Goal: Task Accomplishment & Management: Complete application form

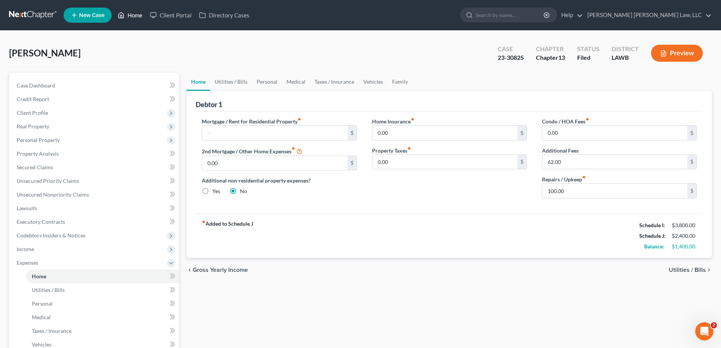
click at [139, 13] on link "Home" at bounding box center [130, 15] width 32 height 14
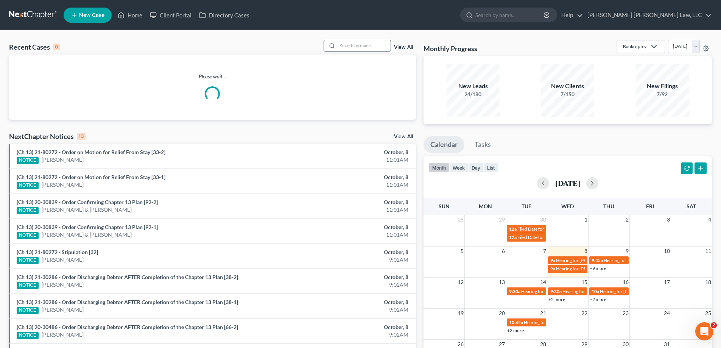
click at [356, 43] on input "search" at bounding box center [364, 45] width 53 height 11
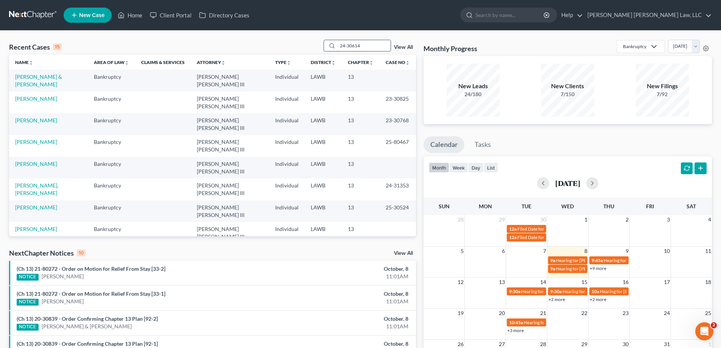
type input "24-30614"
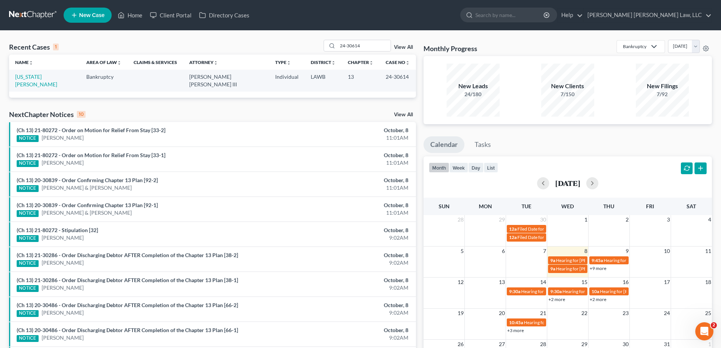
click at [47, 73] on td "[US_STATE][PERSON_NAME]" at bounding box center [44, 81] width 71 height 22
click at [50, 76] on link "[US_STATE][PERSON_NAME]" at bounding box center [36, 80] width 42 height 14
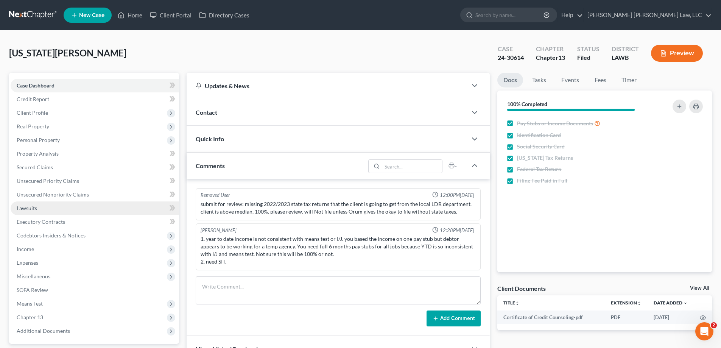
scroll to position [76, 0]
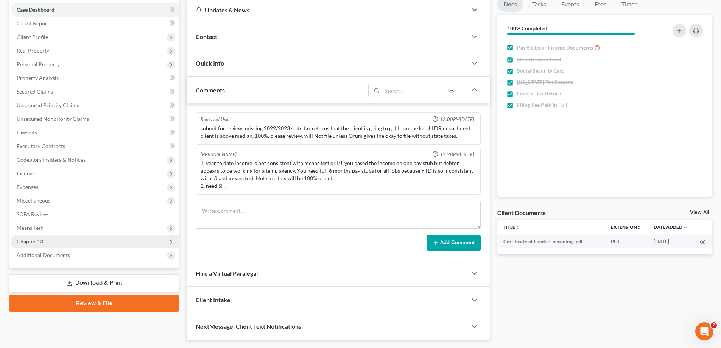
click at [40, 238] on span "Chapter 13" at bounding box center [30, 241] width 26 height 6
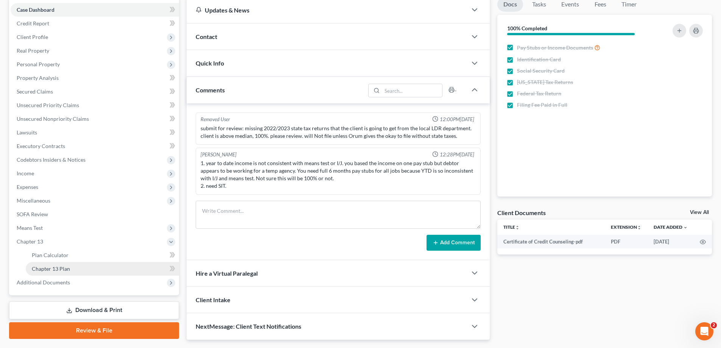
click at [60, 269] on span "Chapter 13 Plan" at bounding box center [51, 268] width 38 height 6
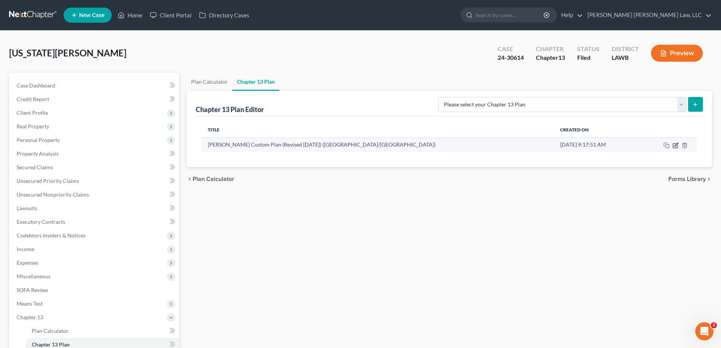
click at [675, 145] on icon "button" at bounding box center [676, 145] width 6 height 6
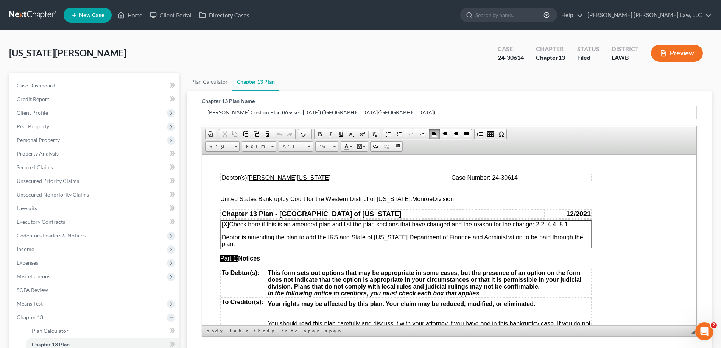
drag, startPoint x: 550, startPoint y: 224, endPoint x: 569, endPoint y: 224, distance: 18.9
click at [568, 224] on span "[X] Check here if this is an amended plan and list the plan sections that have …" at bounding box center [395, 224] width 346 height 6
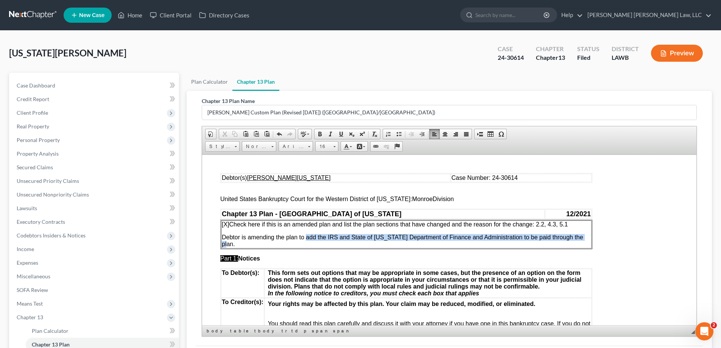
drag, startPoint x: 307, startPoint y: 237, endPoint x: 586, endPoint y: 240, distance: 279.8
click at [586, 240] on p "Debtor is amending the plan to add the IRS and State of [US_STATE] Department o…" at bounding box center [406, 241] width 369 height 14
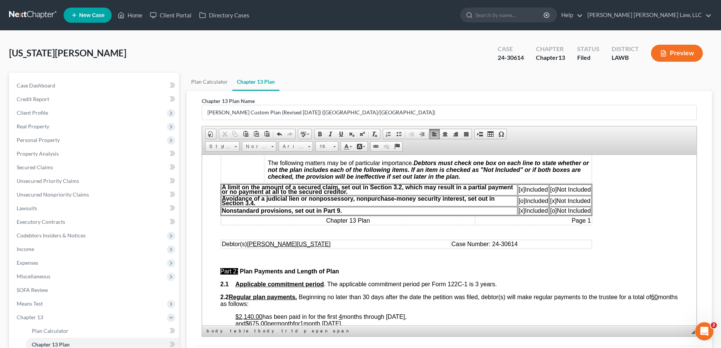
scroll to position [303, 0]
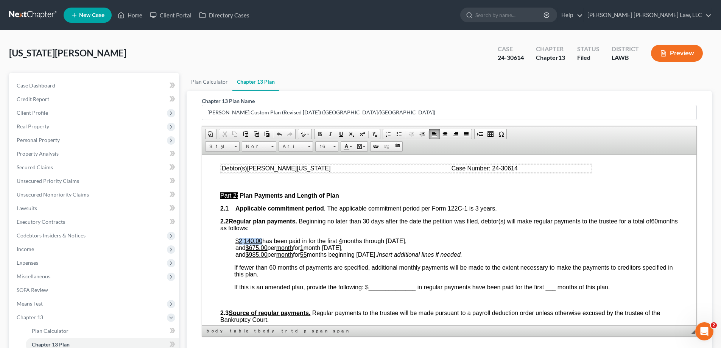
drag, startPoint x: 246, startPoint y: 244, endPoint x: 261, endPoint y: 241, distance: 14.8
click at [261, 241] on u "$2,140.00" at bounding box center [248, 240] width 27 height 6
click at [346, 240] on u "4" at bounding box center [343, 240] width 3 height 6
drag, startPoint x: 398, startPoint y: 240, endPoint x: 440, endPoint y: 240, distance: 42.4
click at [414, 240] on span "15 months through [DATE]," at bounding box center [377, 240] width 73 height 6
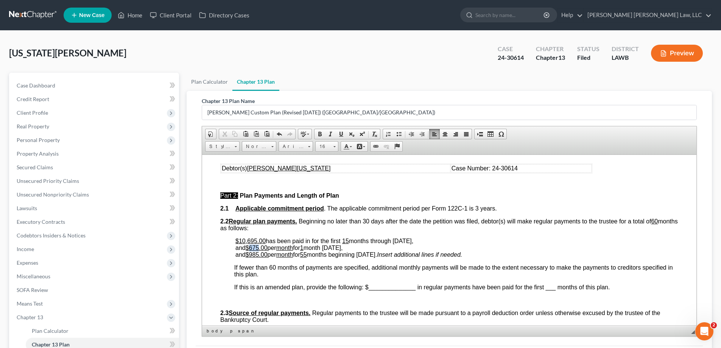
drag, startPoint x: 252, startPoint y: 245, endPoint x: 260, endPoint y: 247, distance: 8.6
click at [260, 247] on u "$675.00" at bounding box center [257, 247] width 22 height 6
click at [304, 246] on u "1" at bounding box center [301, 247] width 3 height 6
click at [329, 247] on span "and $492 .00 per month for 2 month [DATE]," at bounding box center [288, 247] width 107 height 6
drag, startPoint x: 336, startPoint y: 247, endPoint x: 392, endPoint y: 249, distance: 56.1
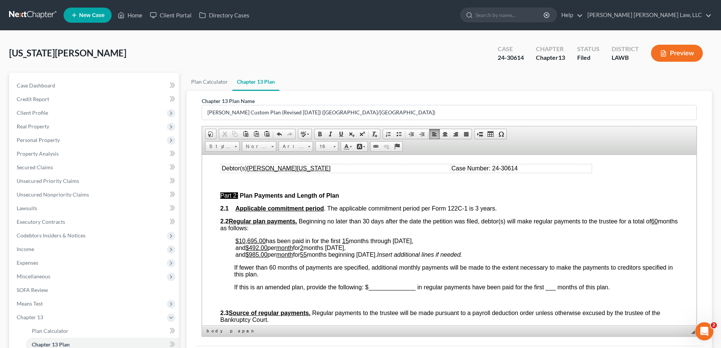
click at [392, 249] on p "$10,695.00 has been paid in for the first 15 months through [DATE] , and $492 .…" at bounding box center [456, 247] width 443 height 20
drag, startPoint x: 251, startPoint y: 254, endPoint x: 259, endPoint y: 254, distance: 8.7
click at [259, 254] on span "985.00" at bounding box center [258, 254] width 19 height 6
click at [307, 254] on span "55" at bounding box center [303, 254] width 7 height 6
click at [377, 255] on span "and $ 970.00 per month for 43 months beginning [DATE]." at bounding box center [306, 254] width 142 height 6
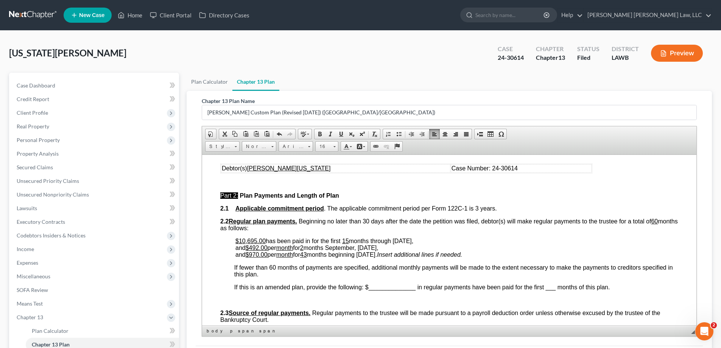
click at [377, 255] on span "and $ 970.00 per month for 43 months beginning [DATE]." at bounding box center [306, 254] width 142 height 6
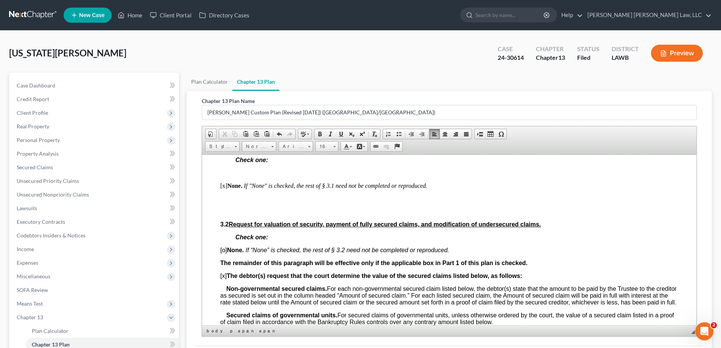
scroll to position [757, 0]
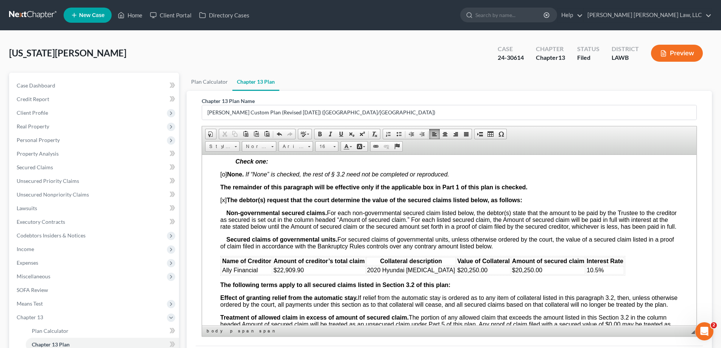
click at [511, 263] on th "Amount of secured claim" at bounding box center [548, 261] width 74 height 8
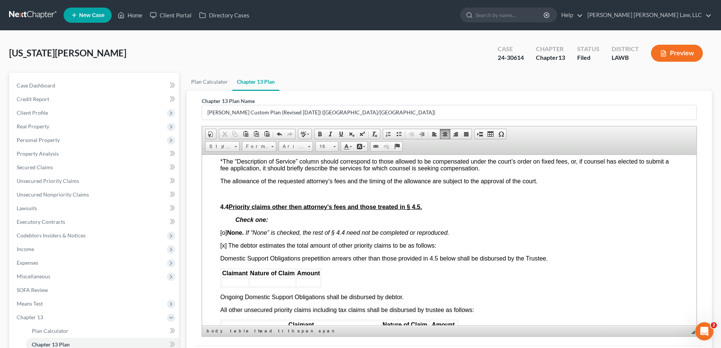
scroll to position [1439, 0]
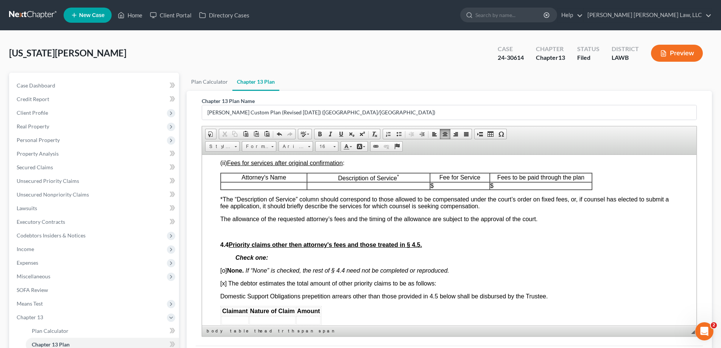
click at [262, 189] on p at bounding box center [264, 185] width 86 height 7
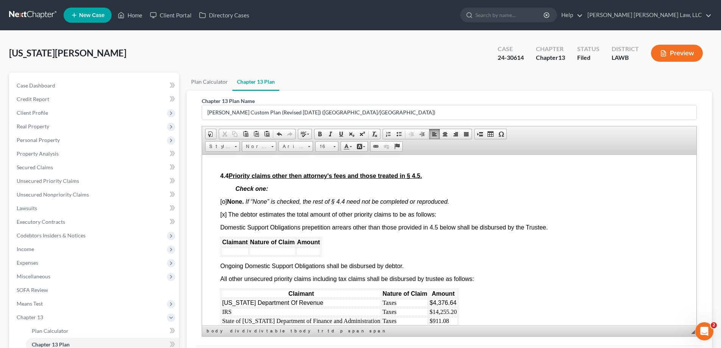
scroll to position [1628, 0]
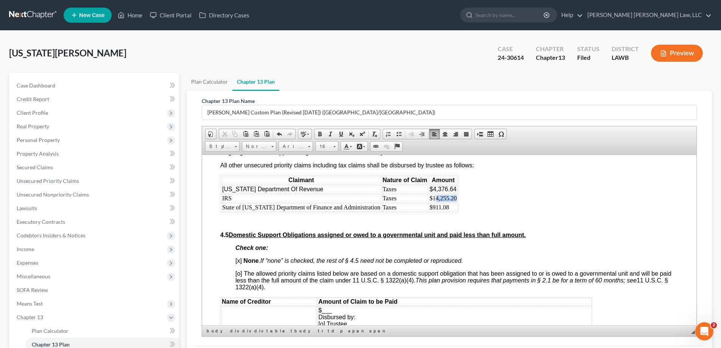
drag, startPoint x: 426, startPoint y: 205, endPoint x: 445, endPoint y: 205, distance: 19.7
click at [445, 202] on td "$14,255.20" at bounding box center [443, 198] width 29 height 8
drag, startPoint x: 421, startPoint y: 211, endPoint x: 432, endPoint y: 213, distance: 11.1
click at [431, 211] on td "$911.08" at bounding box center [443, 207] width 29 height 8
click at [434, 211] on td "$911.08" at bounding box center [443, 207] width 29 height 8
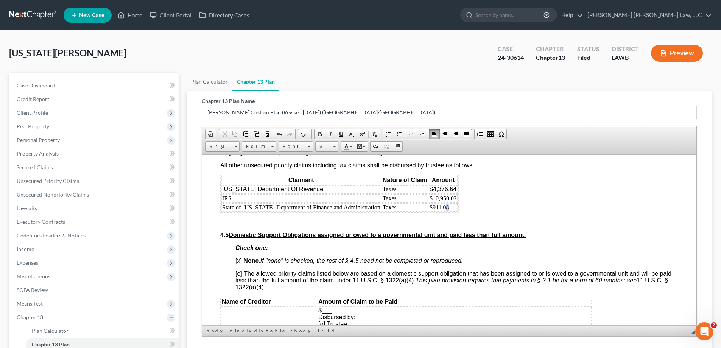
click at [437, 211] on td "$911.08" at bounding box center [443, 207] width 29 height 8
drag, startPoint x: 422, startPoint y: 214, endPoint x: 437, endPoint y: 214, distance: 14.8
click at [437, 211] on td "$911.08" at bounding box center [443, 207] width 29 height 8
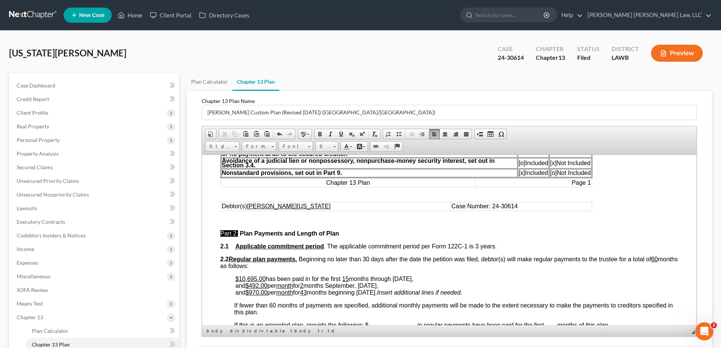
scroll to position [38, 0]
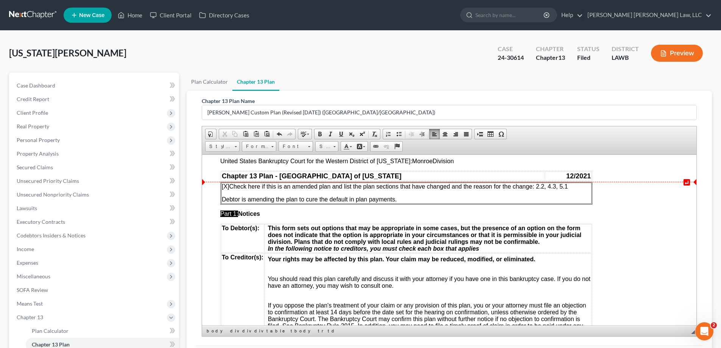
click at [563, 187] on span "[X] Check here if this is an amended plan and list the plan sections that have …" at bounding box center [395, 186] width 346 height 6
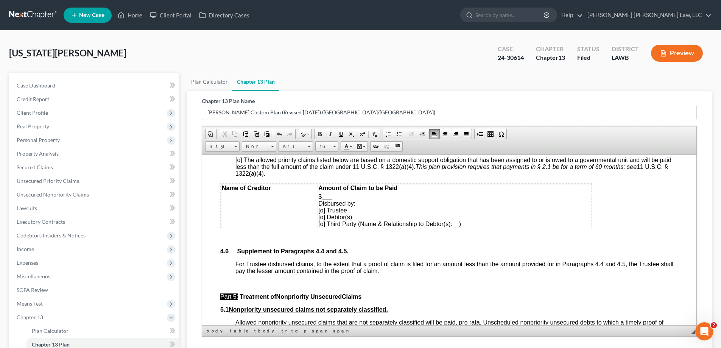
scroll to position [1893, 0]
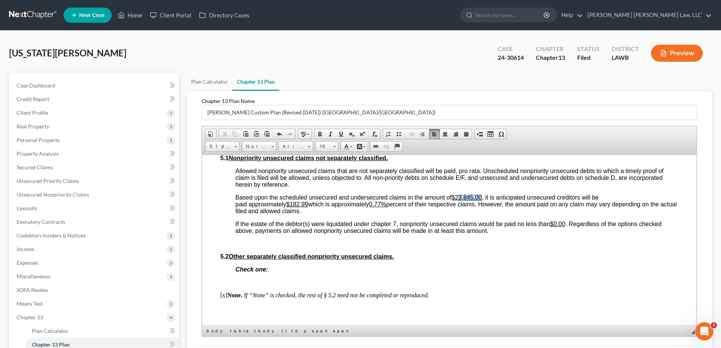
drag, startPoint x: 459, startPoint y: 201, endPoint x: 484, endPoint y: 203, distance: 24.6
click at [484, 203] on span "Based upon the scheduled unsecured and undersecured claims in the amount of $23…" at bounding box center [455, 204] width 441 height 20
drag, startPoint x: 291, startPoint y: 210, endPoint x: 309, endPoint y: 210, distance: 17.8
click at [308, 207] on u "$182.99" at bounding box center [297, 204] width 22 height 6
drag, startPoint x: 378, startPoint y: 211, endPoint x: 383, endPoint y: 213, distance: 5.1
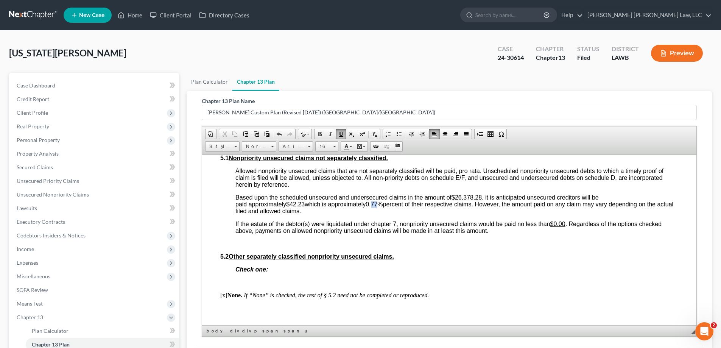
click at [383, 207] on u "0.77%" at bounding box center [374, 204] width 17 height 6
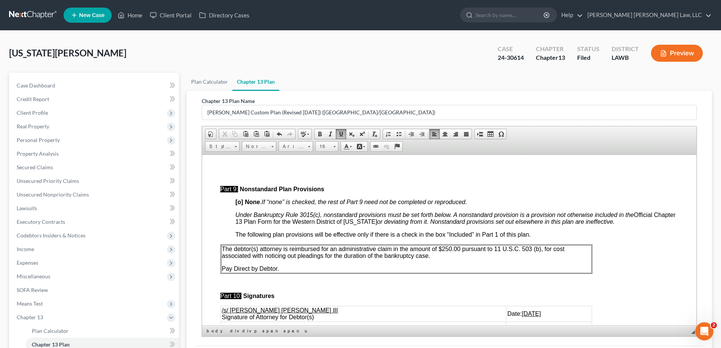
scroll to position [2385, 0]
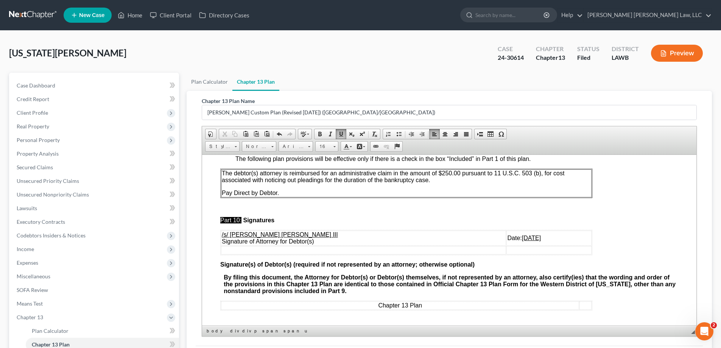
drag, startPoint x: 485, startPoint y: 243, endPoint x: 514, endPoint y: 245, distance: 29.6
click at [514, 245] on td "Date: [DATE]" at bounding box center [549, 237] width 85 height 15
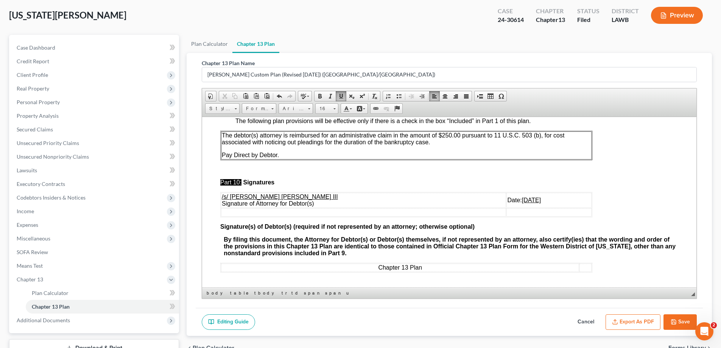
scroll to position [95, 0]
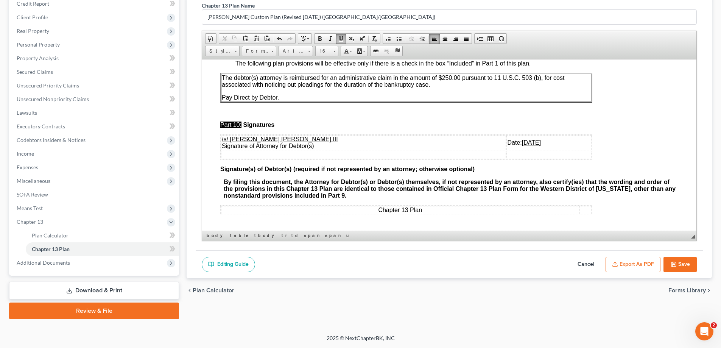
click at [690, 265] on button "Save" at bounding box center [680, 265] width 33 height 16
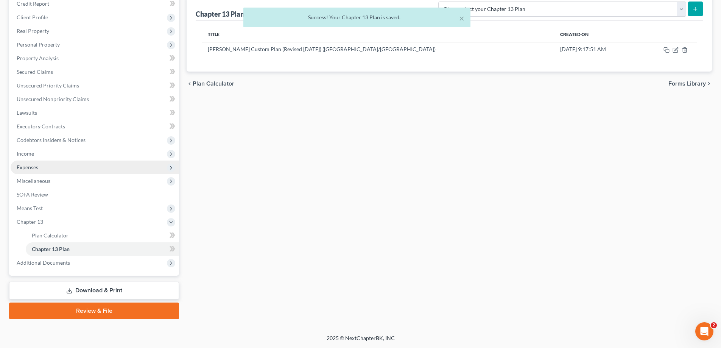
click at [34, 170] on span "Expenses" at bounding box center [28, 167] width 22 height 6
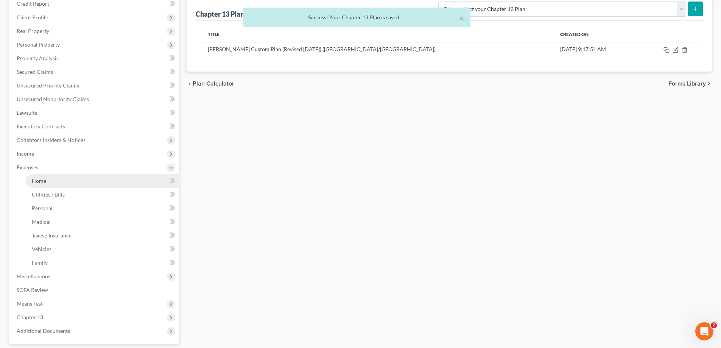
click at [43, 179] on span "Home" at bounding box center [39, 181] width 14 height 6
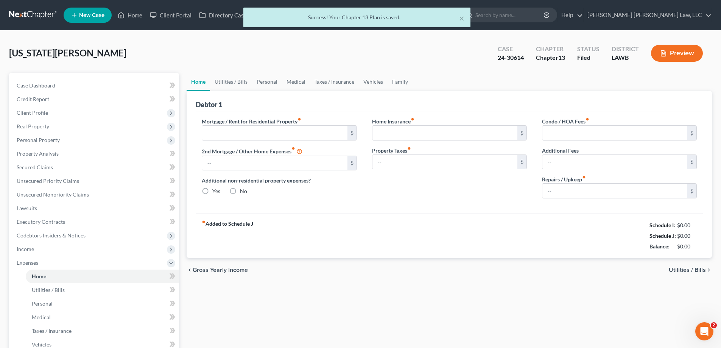
type input "1,500.00"
type input "0.00"
radio input "true"
type input "0.00"
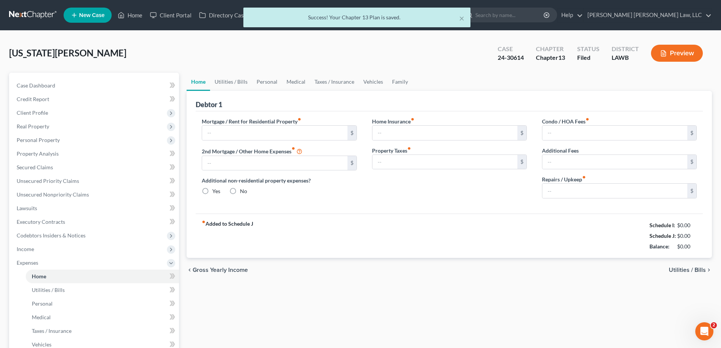
type input "0.00"
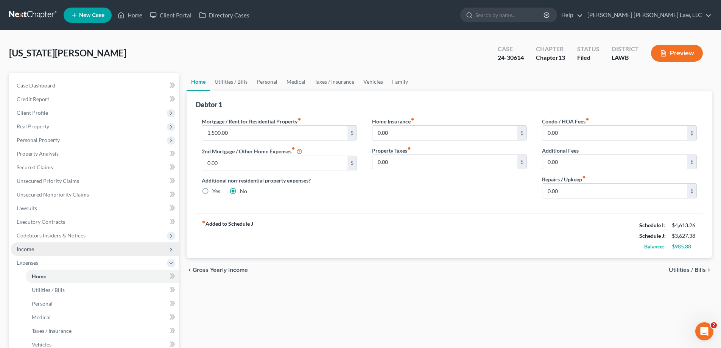
click at [44, 251] on span "Income" at bounding box center [95, 249] width 168 height 14
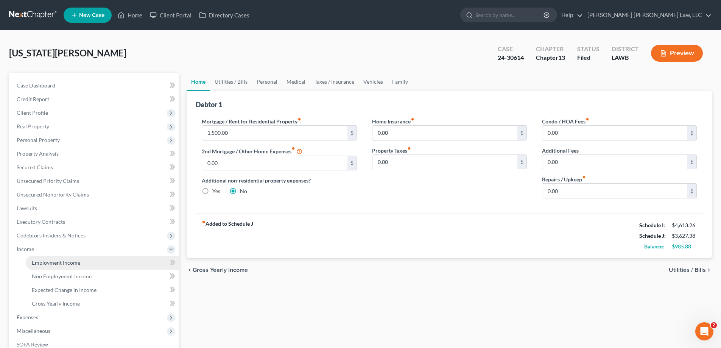
click at [52, 262] on span "Employment Income" at bounding box center [56, 262] width 48 height 6
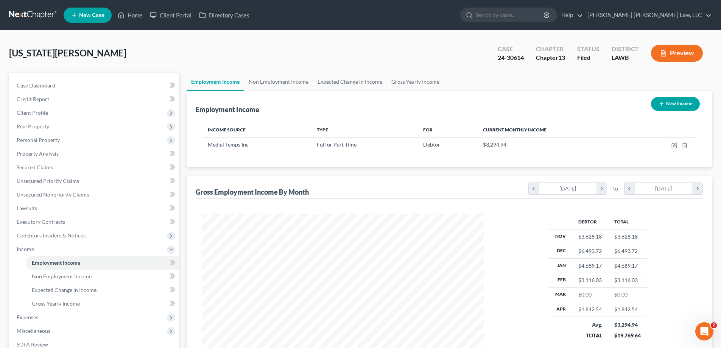
scroll to position [141, 298]
click at [34, 320] on span "Expenses" at bounding box center [95, 317] width 168 height 14
click at [45, 274] on span "Home" at bounding box center [39, 276] width 14 height 6
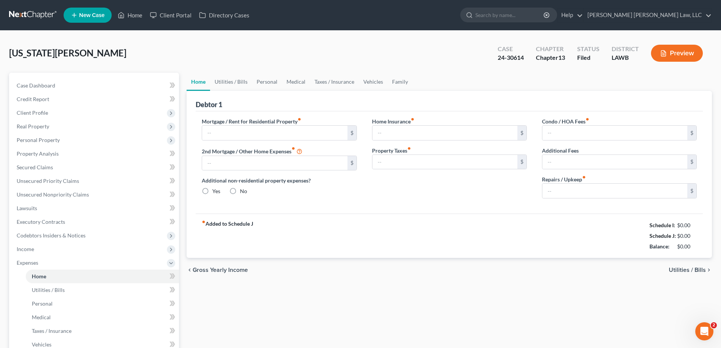
type input "1,500.00"
type input "0.00"
radio input "true"
type input "0.00"
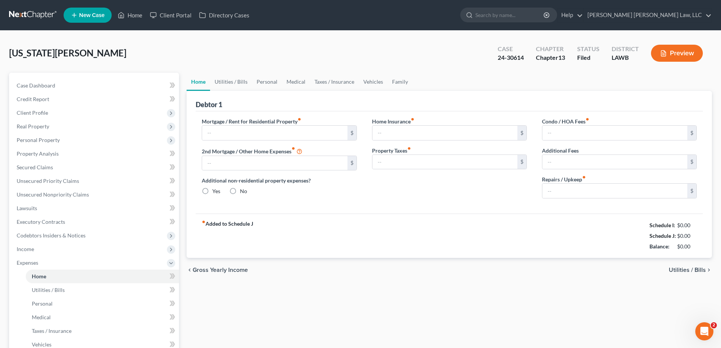
type input "0.00"
click at [283, 83] on link "Medical" at bounding box center [296, 82] width 28 height 18
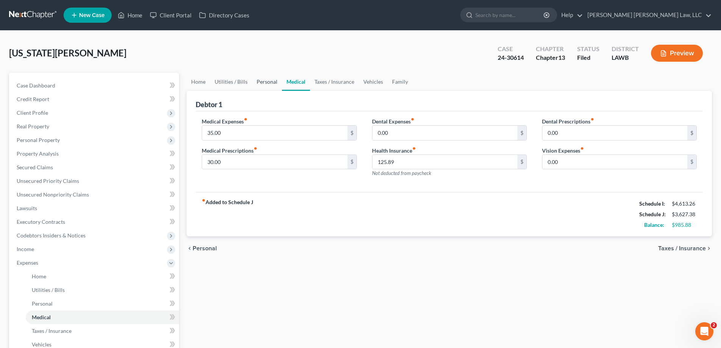
click at [265, 87] on link "Personal" at bounding box center [267, 82] width 30 height 18
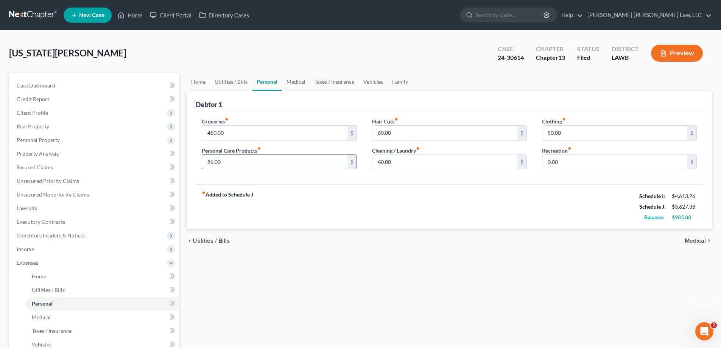
click at [270, 158] on input "86.00" at bounding box center [274, 162] width 145 height 14
type input "101"
click at [257, 223] on div "fiber_manual_record Added to Schedule J Schedule I: $4,613.26 Schedule J: $3,64…" at bounding box center [449, 206] width 507 height 44
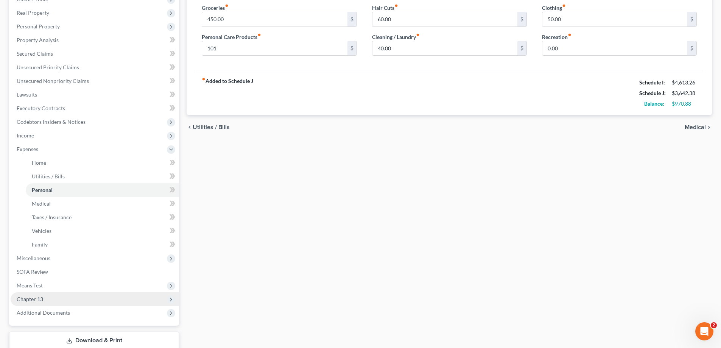
scroll to position [164, 0]
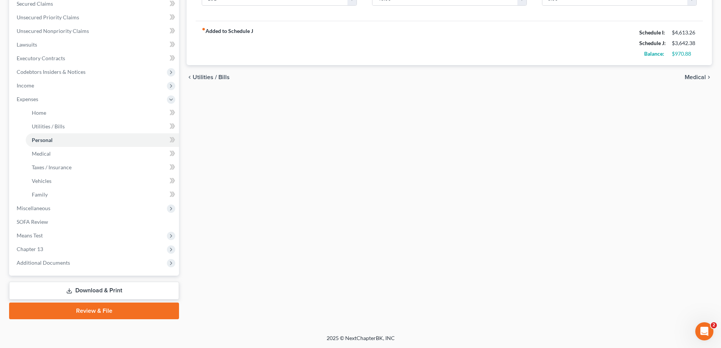
click at [129, 291] on link "Download & Print" at bounding box center [94, 291] width 170 height 18
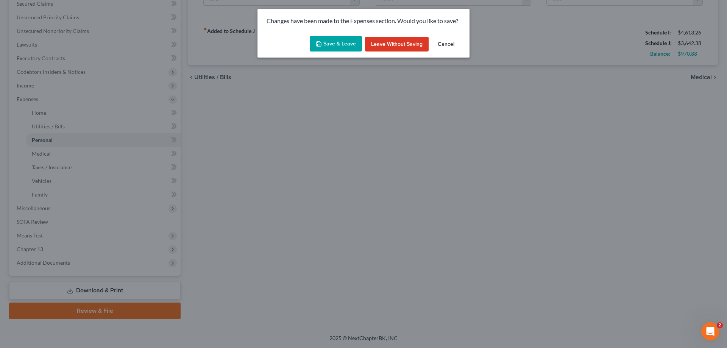
click at [323, 45] on button "Save & Leave" at bounding box center [336, 44] width 52 height 16
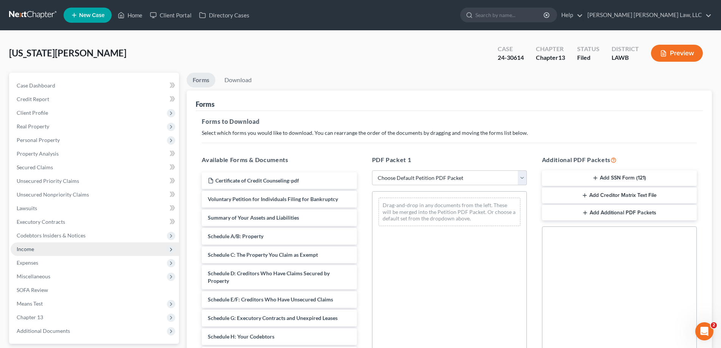
click at [36, 248] on span "Income" at bounding box center [95, 249] width 168 height 14
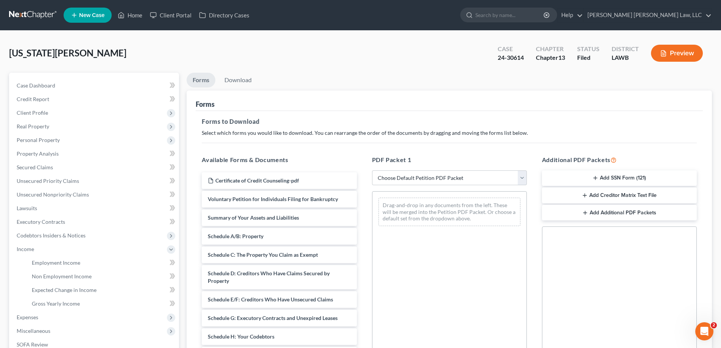
click at [657, 55] on button "Preview" at bounding box center [677, 53] width 52 height 17
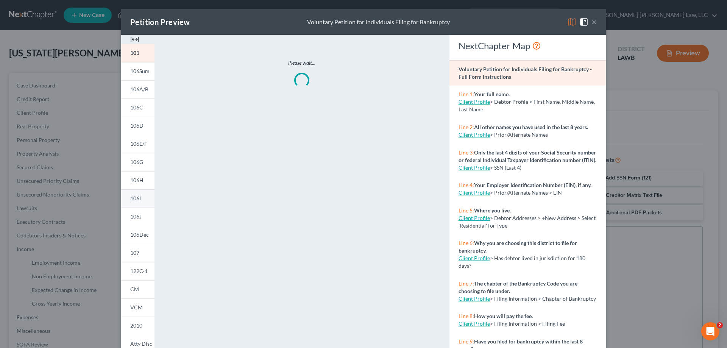
click at [134, 201] on span "106I" at bounding box center [135, 198] width 11 height 6
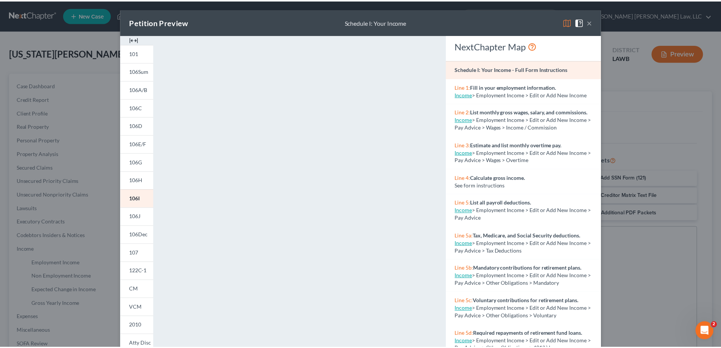
scroll to position [79, 0]
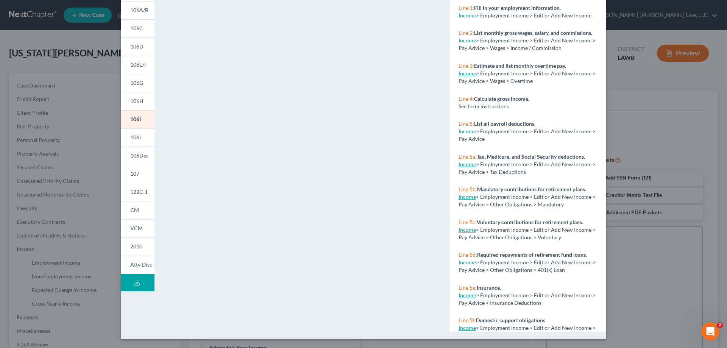
click at [686, 230] on div "Petition Preview Schedule I: Your Income × 101 106Sum 106A/B 106C 106D 106E/F 1…" at bounding box center [363, 174] width 727 height 348
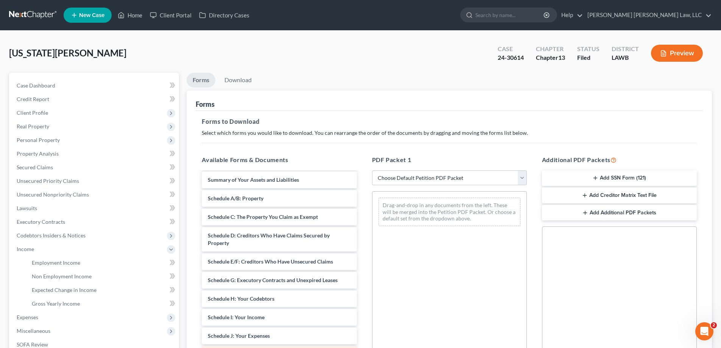
scroll to position [76, 0]
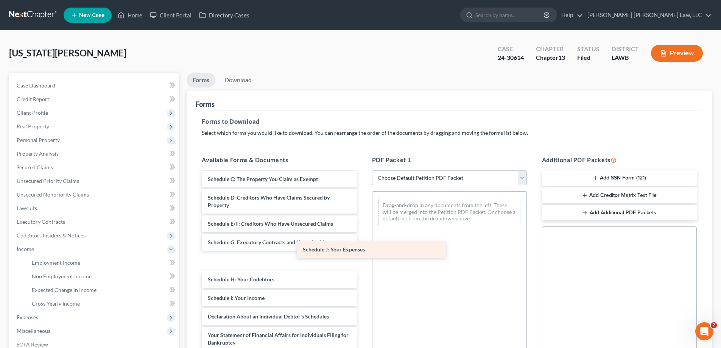
drag, startPoint x: 263, startPoint y: 301, endPoint x: 418, endPoint y: 218, distance: 175.3
click at [363, 226] on div "Schedule J: Your Expenses Certificate of Credit Counseling-pdf Voluntary Petiti…" at bounding box center [279, 274] width 167 height 355
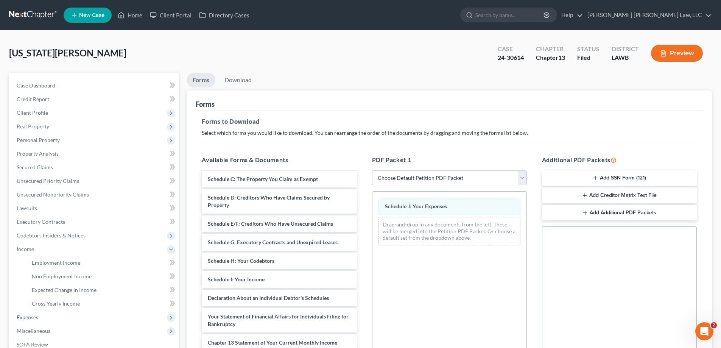
click at [363, 253] on div "Certificate of Credit Counseling-pdf Voluntary Petition for Individuals Filing …" at bounding box center [279, 265] width 167 height 336
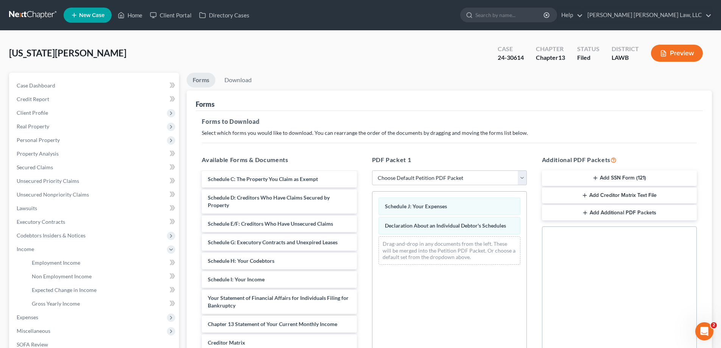
scroll to position [114, 0]
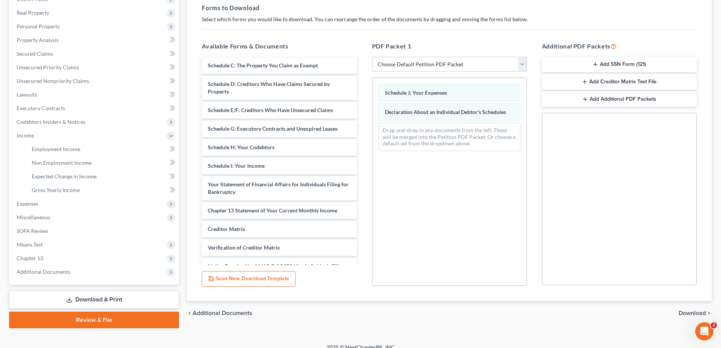
click at [697, 315] on span "Download" at bounding box center [692, 313] width 27 height 6
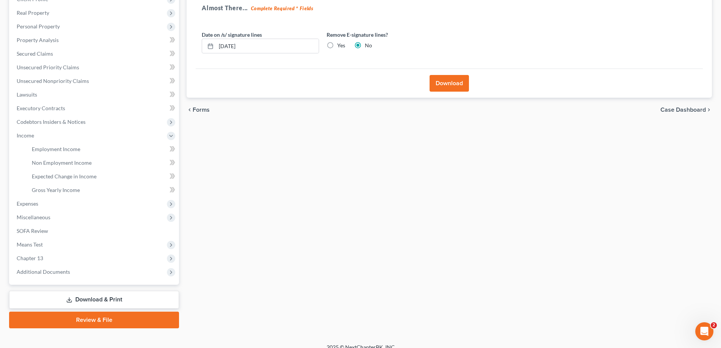
click at [435, 88] on button "Download" at bounding box center [449, 83] width 39 height 17
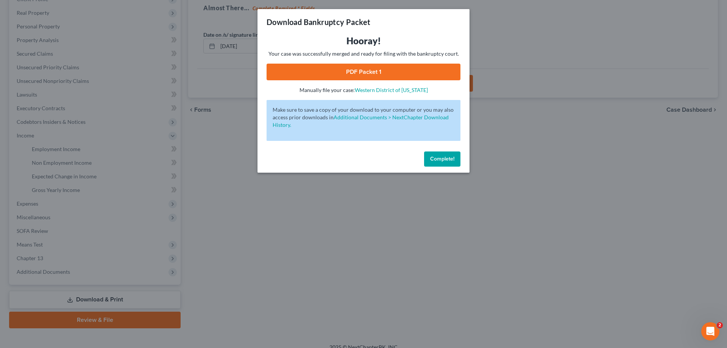
click at [374, 75] on link "PDF Packet 1" at bounding box center [364, 72] width 194 height 17
click at [440, 161] on span "Complete!" at bounding box center [442, 159] width 24 height 6
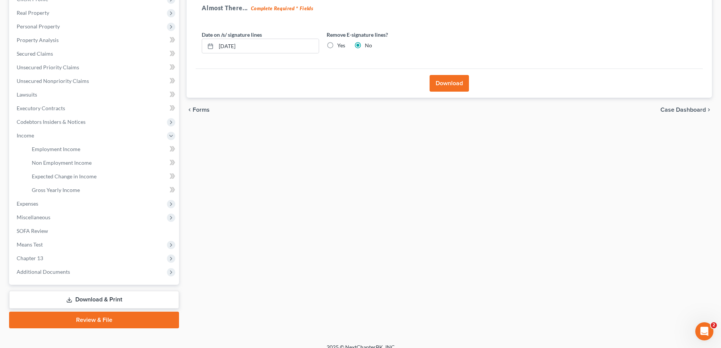
scroll to position [0, 0]
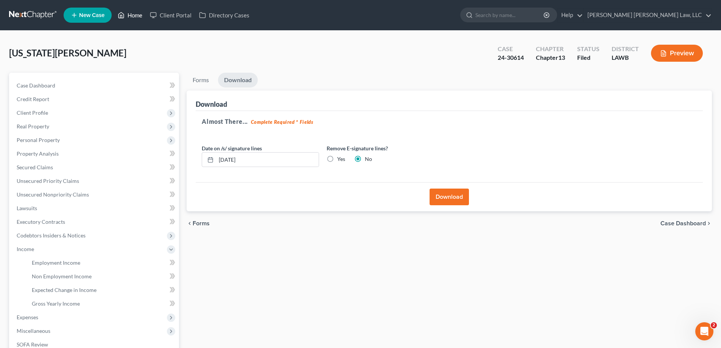
click at [131, 17] on link "Home" at bounding box center [130, 15] width 32 height 14
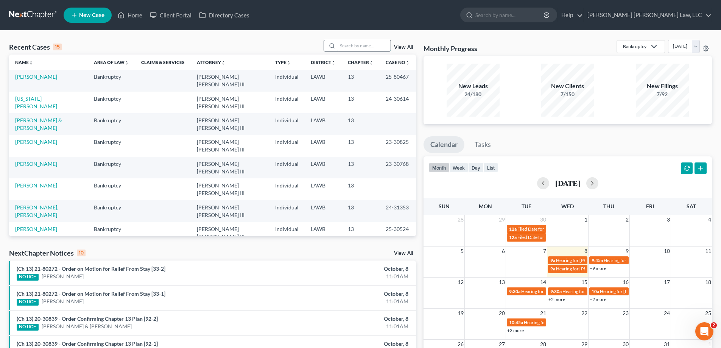
click at [357, 45] on input "search" at bounding box center [364, 45] width 53 height 11
type input "24-31343"
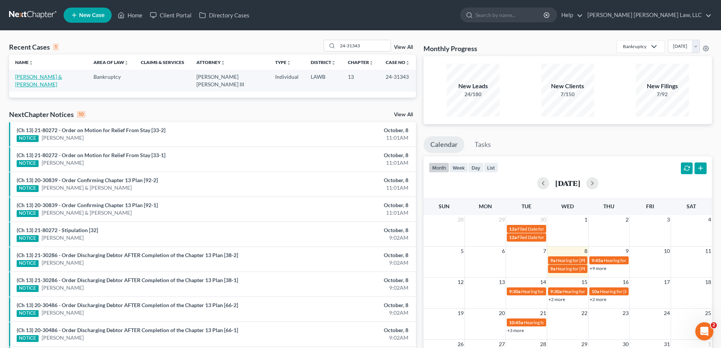
click at [29, 75] on link "[PERSON_NAME] & [PERSON_NAME]" at bounding box center [38, 80] width 47 height 14
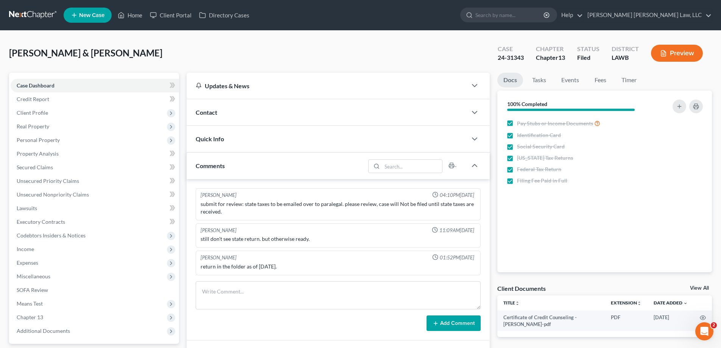
scroll to position [101, 0]
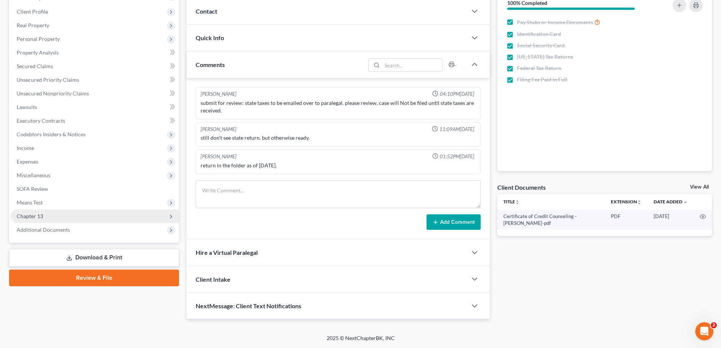
click at [37, 220] on span "Chapter 13" at bounding box center [95, 216] width 168 height 14
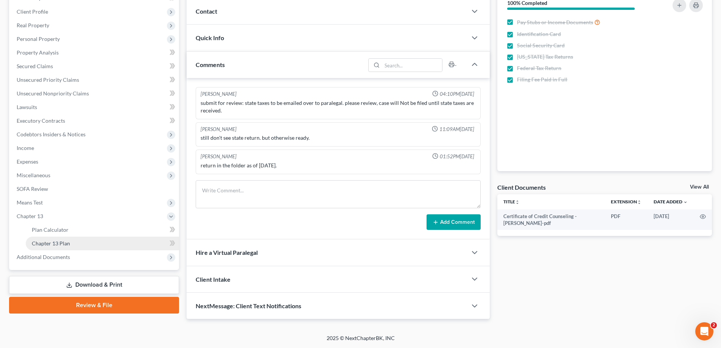
click at [58, 244] on span "Chapter 13 Plan" at bounding box center [51, 243] width 38 height 6
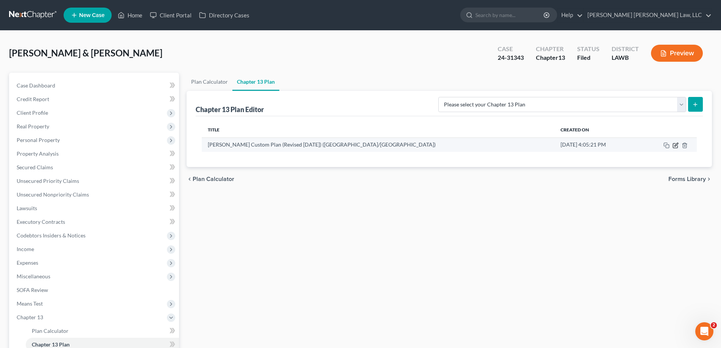
click at [676, 145] on icon "button" at bounding box center [676, 144] width 3 height 3
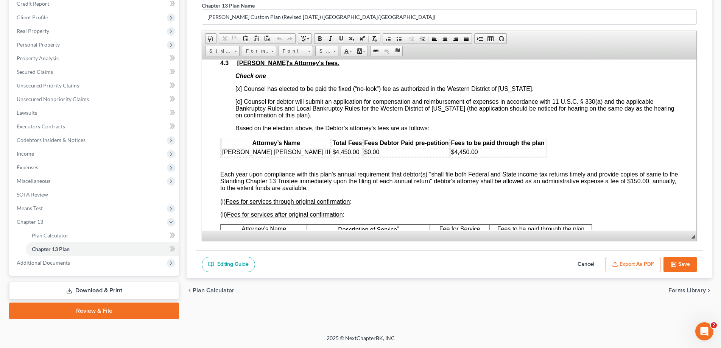
scroll to position [1741, 0]
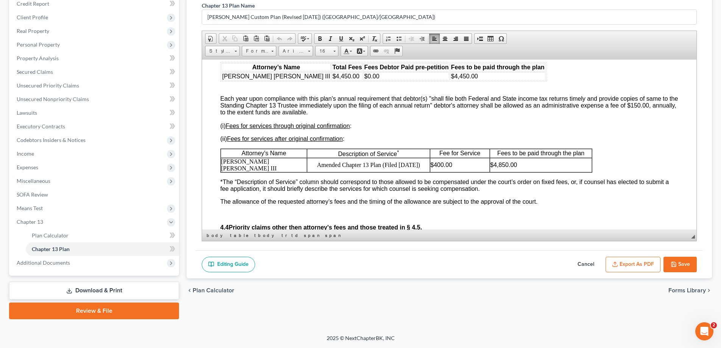
click at [404, 168] on p "Amended Chapter 13 Plan (Filed [DATE])" at bounding box center [368, 164] width 122 height 7
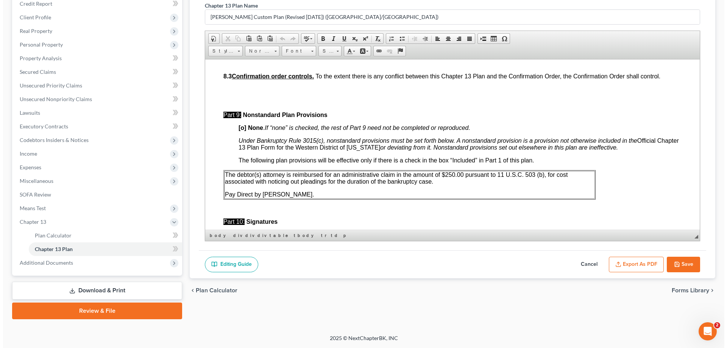
scroll to position [2763, 0]
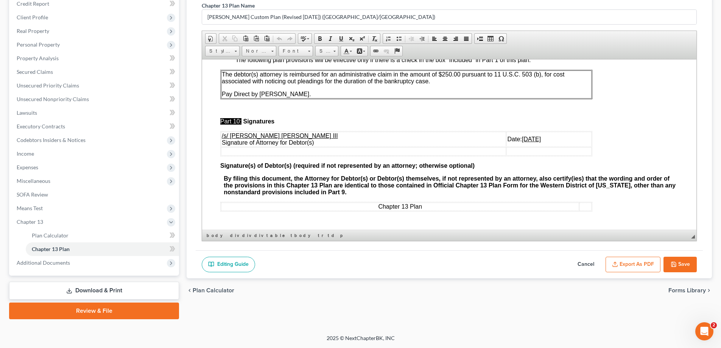
click at [612, 266] on icon "button" at bounding box center [615, 264] width 6 height 6
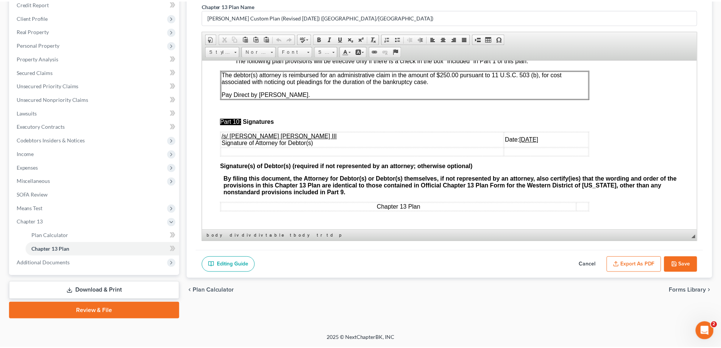
scroll to position [2757, 0]
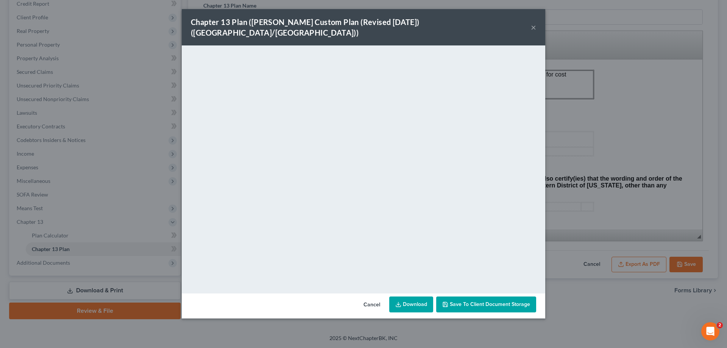
click at [532, 23] on button "×" at bounding box center [533, 27] width 5 height 9
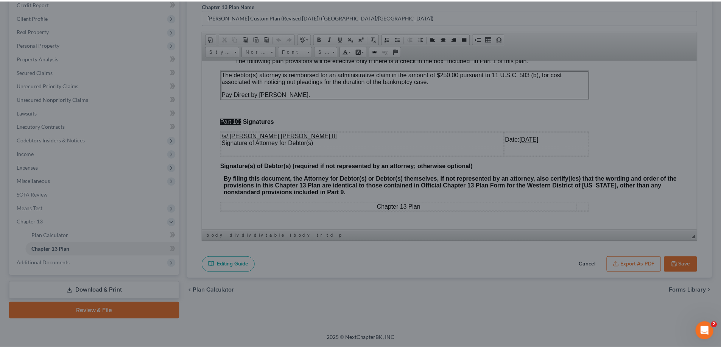
scroll to position [2763, 0]
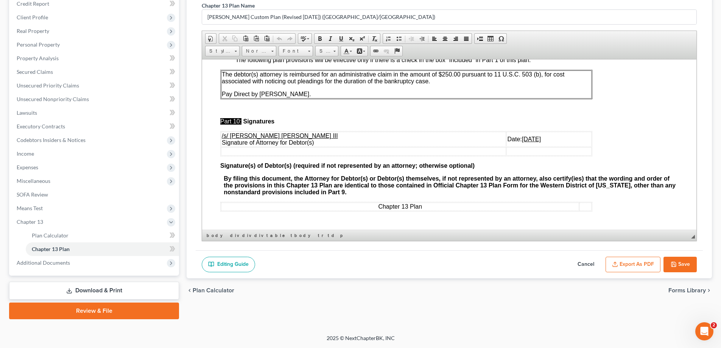
click at [679, 259] on button "Save" at bounding box center [680, 265] width 33 height 16
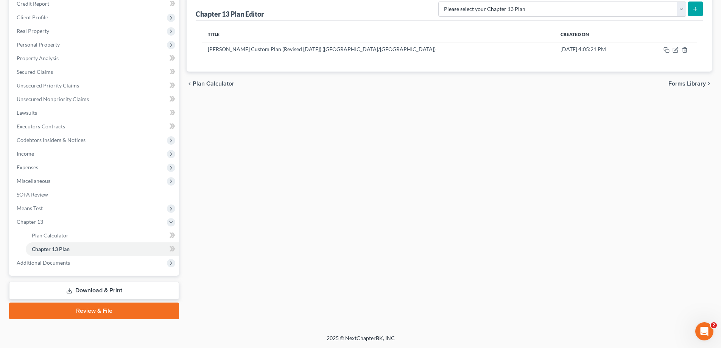
scroll to position [0, 0]
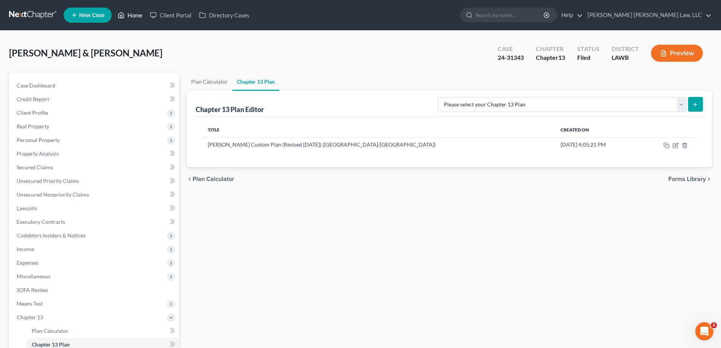
click at [140, 15] on link "Home" at bounding box center [130, 15] width 32 height 14
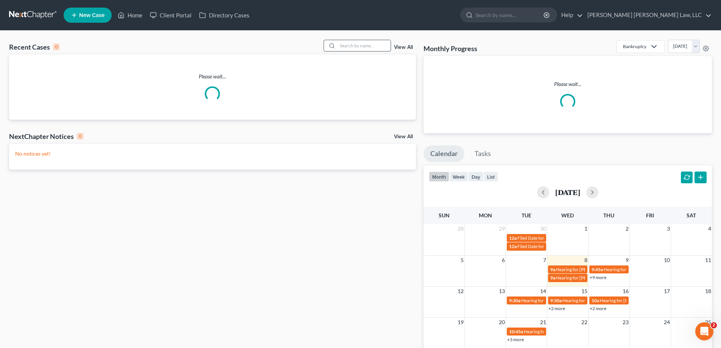
click at [348, 47] on input "search" at bounding box center [364, 45] width 53 height 11
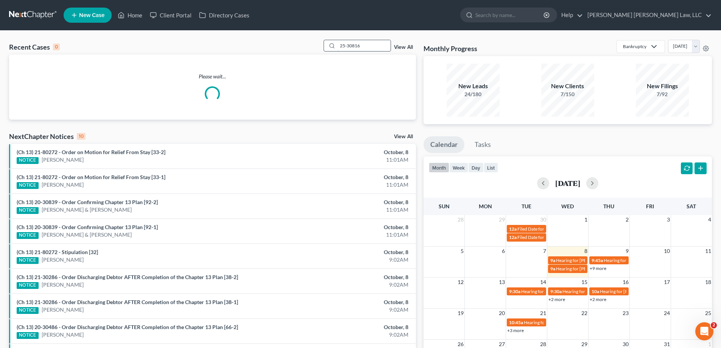
type input "25-30816"
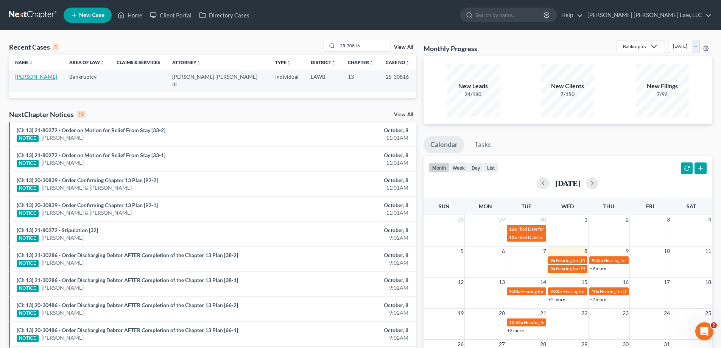
drag, startPoint x: 30, startPoint y: 79, endPoint x: 43, endPoint y: 86, distance: 14.4
click at [30, 79] on link "[PERSON_NAME]" at bounding box center [36, 76] width 42 height 6
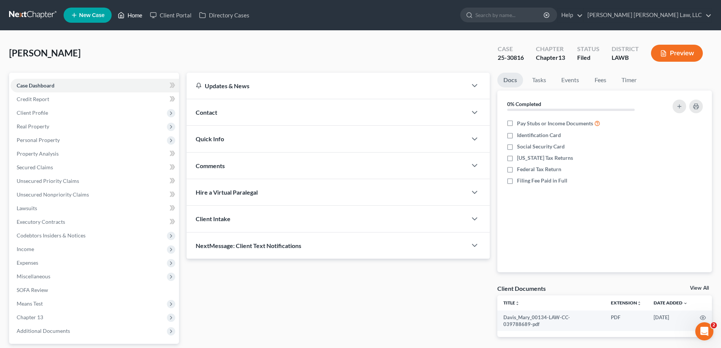
click at [137, 16] on link "Home" at bounding box center [130, 15] width 32 height 14
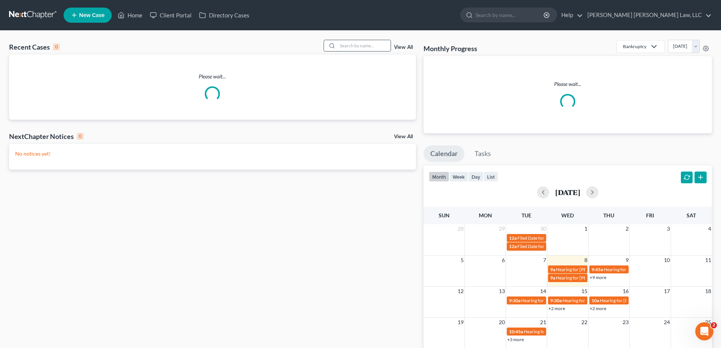
click at [377, 47] on input "search" at bounding box center [364, 45] width 53 height 11
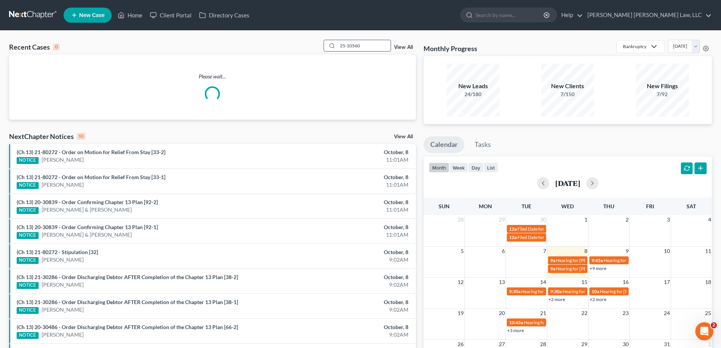
type input "25-10560"
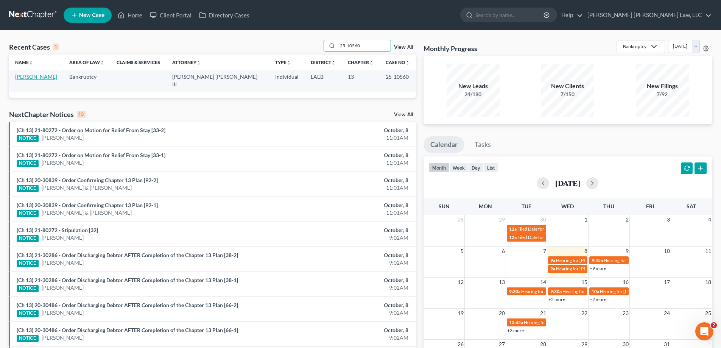
click at [23, 79] on link "[PERSON_NAME]" at bounding box center [36, 76] width 42 height 6
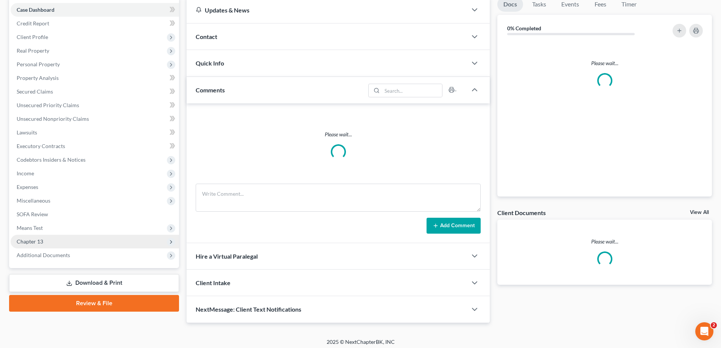
scroll to position [79, 0]
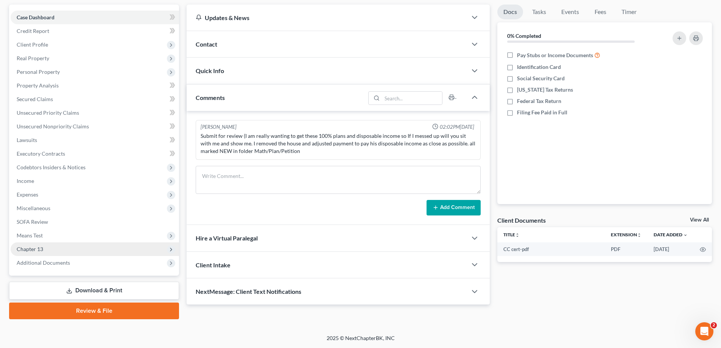
click at [45, 237] on span "Means Test" at bounding box center [95, 236] width 168 height 14
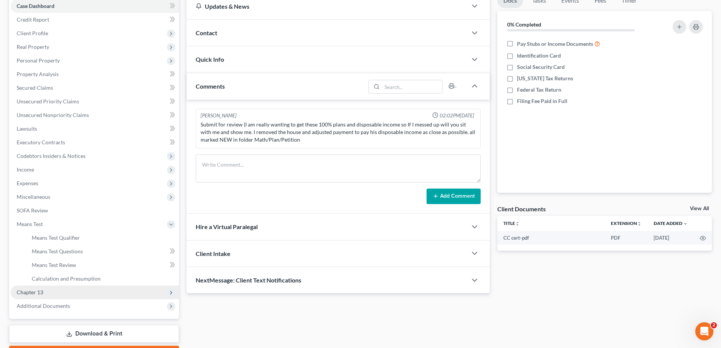
click at [47, 293] on span "Chapter 13" at bounding box center [95, 292] width 168 height 14
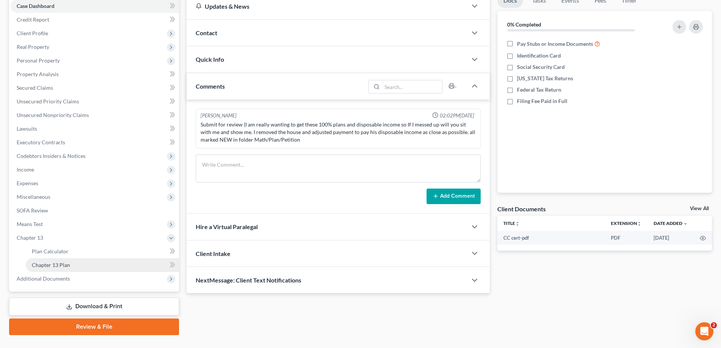
click at [50, 268] on link "Chapter 13 Plan" at bounding box center [102, 265] width 153 height 14
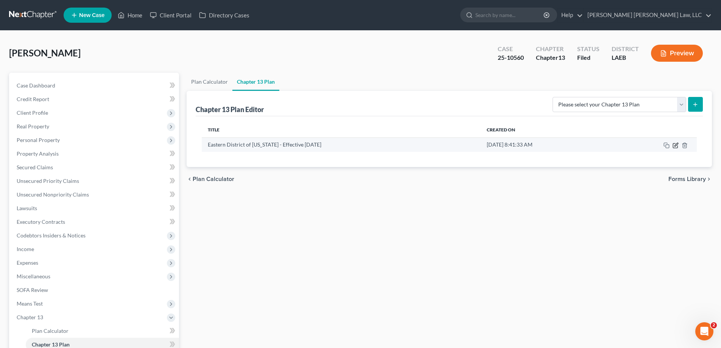
click at [675, 144] on icon "button" at bounding box center [676, 145] width 6 height 6
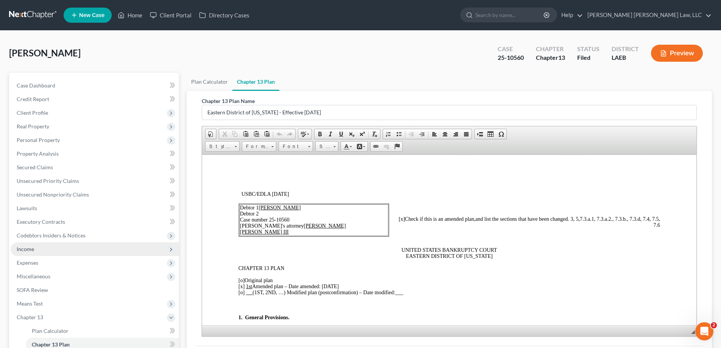
click at [59, 251] on span "Income" at bounding box center [95, 249] width 168 height 14
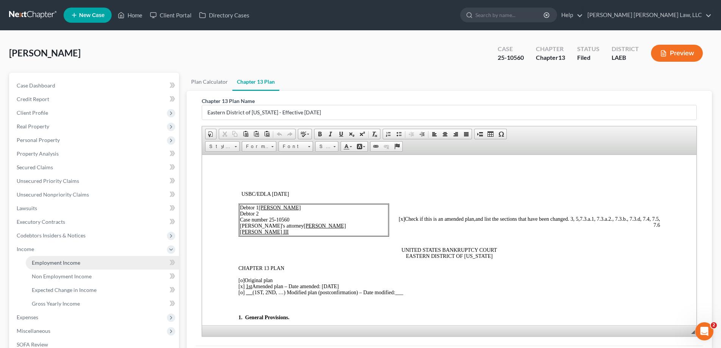
click at [66, 262] on span "Employment Income" at bounding box center [56, 262] width 48 height 6
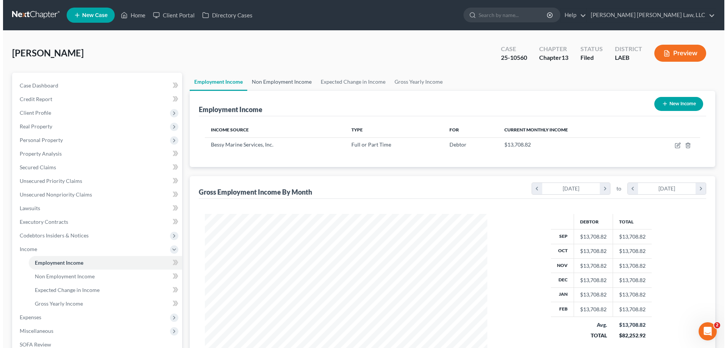
scroll to position [141, 298]
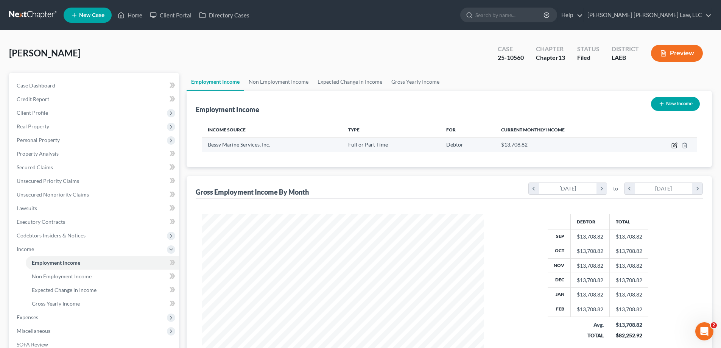
drag, startPoint x: 675, startPoint y: 150, endPoint x: 675, endPoint y: 145, distance: 4.9
click at [675, 150] on td at bounding box center [667, 144] width 59 height 14
click at [674, 145] on icon "button" at bounding box center [675, 145] width 6 height 6
select select "0"
select select "19"
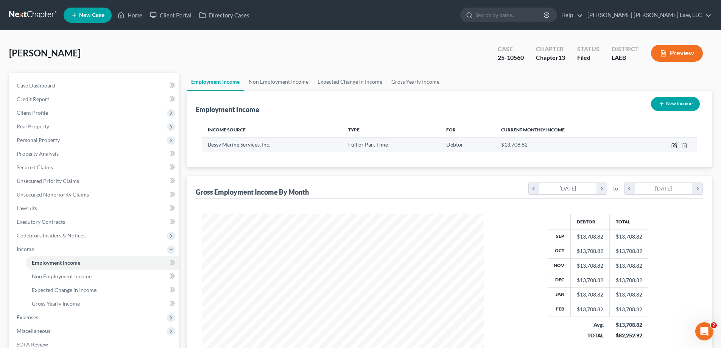
select select "0"
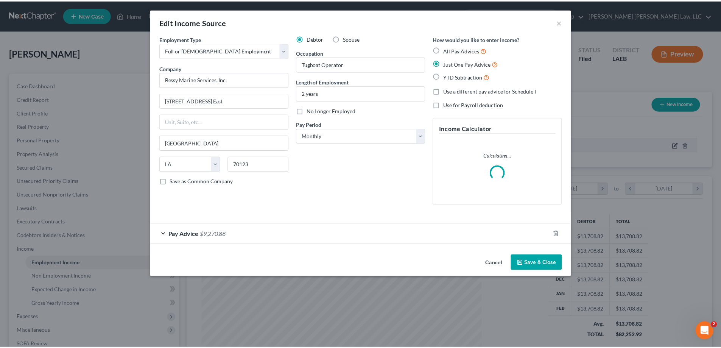
scroll to position [142, 300]
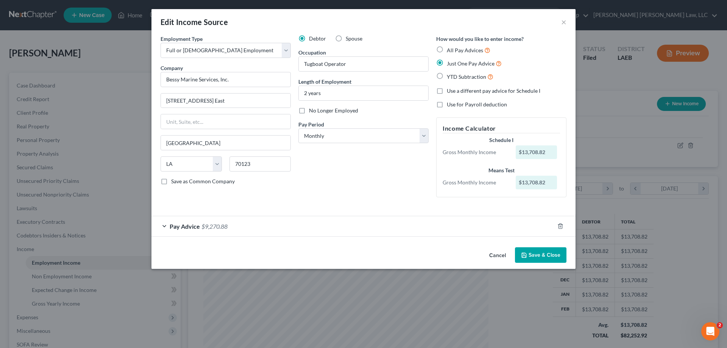
click at [500, 256] on button "Cancel" at bounding box center [497, 255] width 29 height 15
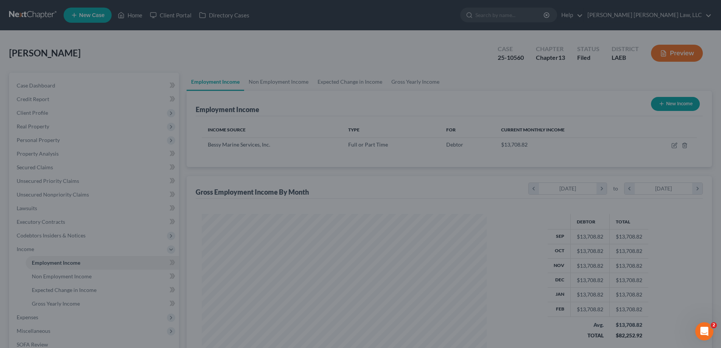
scroll to position [378420, 378264]
